Goal: Task Accomplishment & Management: Manage account settings

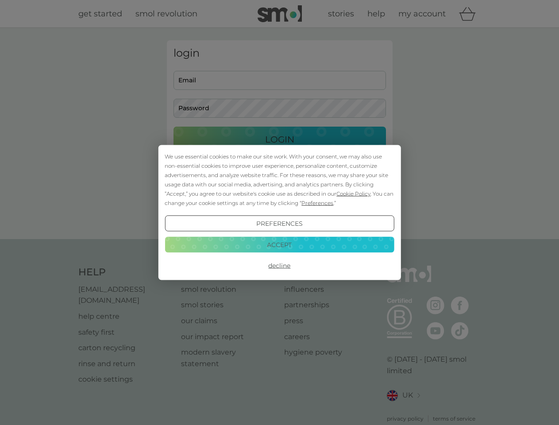
click at [354, 193] on span "Cookie Policy" at bounding box center [353, 193] width 34 height 7
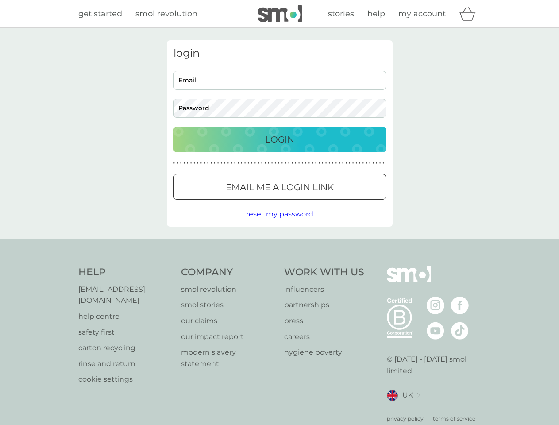
click at [317, 203] on div "login Email Password Login ● ● ● ● ● ● ● ● ● ● ● ● ● ● ● ● ● ● ● ● ● ● ● ● ● ● …" at bounding box center [280, 133] width 226 height 186
click at [279, 224] on div "login Email Password Login ● ● ● ● ● ● ● ● ● ● ● ● ● ● ● ● ● ● ● ● ● ● ● ● ● ● …" at bounding box center [280, 133] width 226 height 186
click at [279, 266] on div "Help [EMAIL_ADDRESS][DOMAIN_NAME] help centre safety first carton recycling rin…" at bounding box center [279, 344] width 403 height 157
click at [279, 244] on div "Help [EMAIL_ADDRESS][DOMAIN_NAME] help centre safety first carton recycling rin…" at bounding box center [279, 344] width 559 height 210
